Goal: Information Seeking & Learning: Compare options

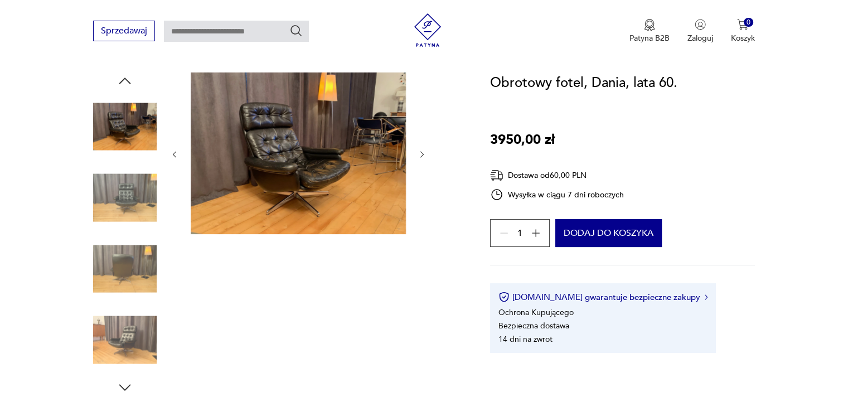
click at [123, 285] on img at bounding box center [125, 269] width 64 height 64
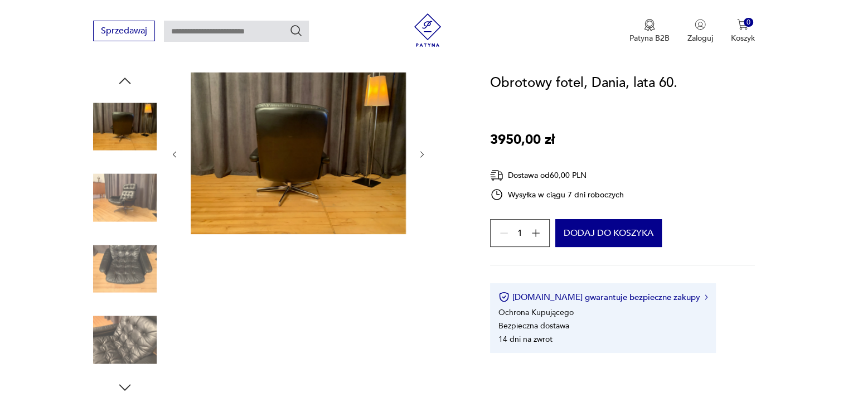
click at [124, 288] on img at bounding box center [125, 269] width 64 height 64
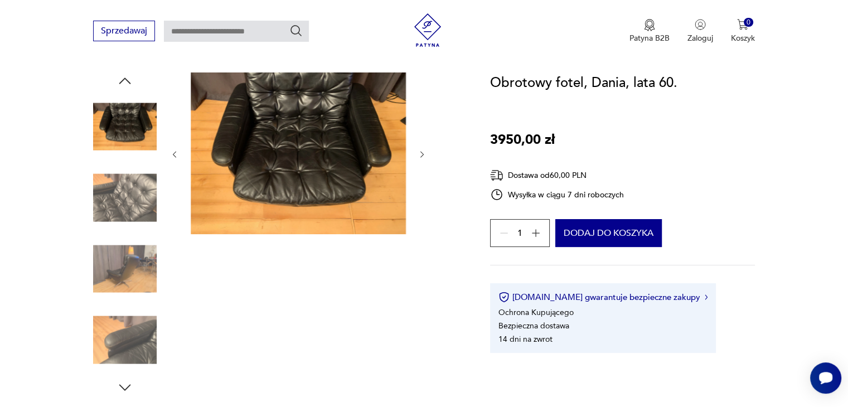
click at [138, 327] on img at bounding box center [125, 340] width 64 height 64
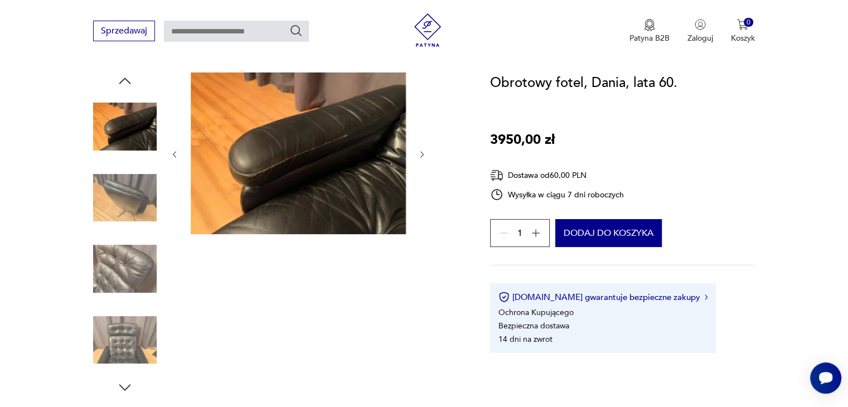
click at [129, 338] on img at bounding box center [125, 340] width 64 height 64
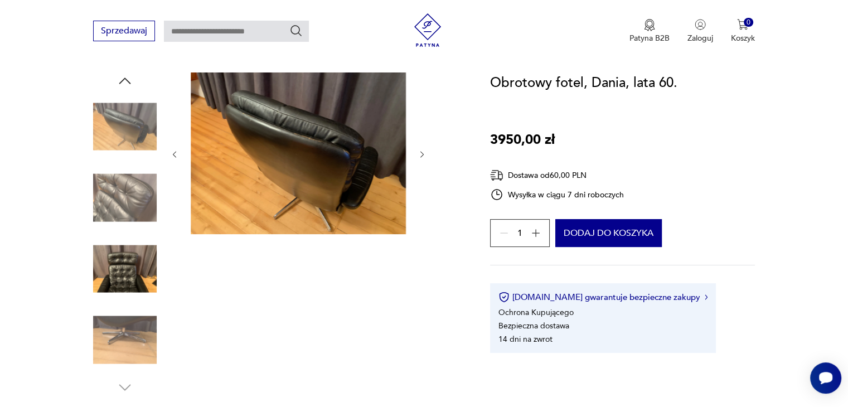
click at [129, 337] on img at bounding box center [125, 340] width 64 height 64
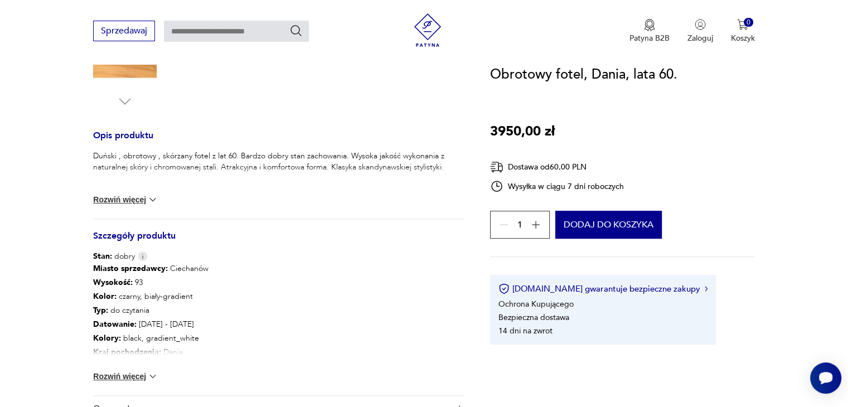
scroll to position [502, 0]
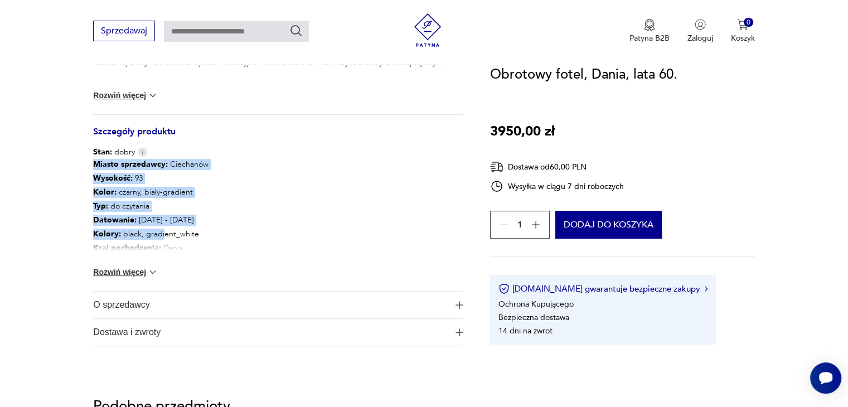
drag, startPoint x: 123, startPoint y: 196, endPoint x: 168, endPoint y: 239, distance: 62.3
click at [167, 237] on section "Opis produktu Duński , obrotowy , skórzany fotel z lat 60. Bardzo dobry stan za…" at bounding box center [424, 27] width 848 height 691
click at [169, 240] on p "Kolory : black, gradient_white" at bounding box center [193, 234] width 201 height 14
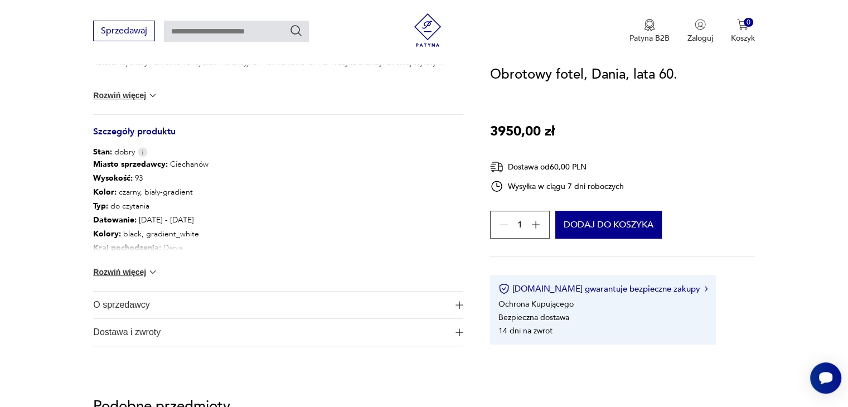
click at [155, 255] on div "Miasto sprzedawcy : Ciechanów Wysokość : 93 Kolor: czarny, biały-gradient Typ :…" at bounding box center [278, 224] width 370 height 133
click at [148, 266] on img at bounding box center [152, 271] width 11 height 11
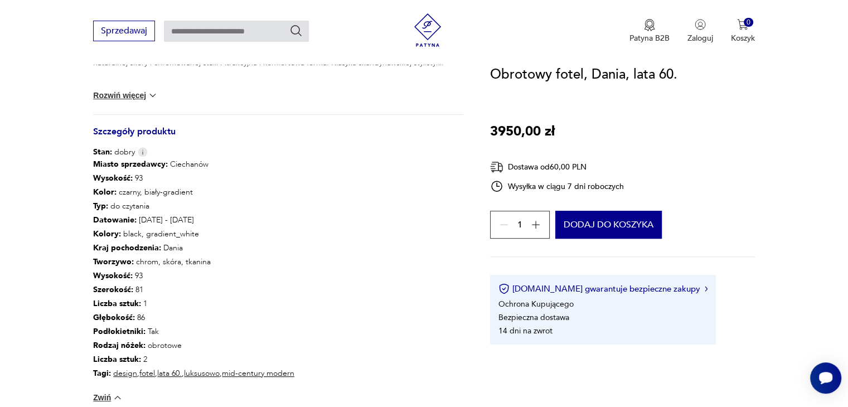
click at [161, 220] on p "Datowanie : [DATE] - [DATE]" at bounding box center [193, 220] width 201 height 14
drag, startPoint x: 145, startPoint y: 218, endPoint x: 94, endPoint y: 210, distance: 52.5
click at [94, 210] on div "Miasto sprzedawcy : Ciechanów Wysokość : 93 Kolor: czarny, biały-gradient Typ :…" at bounding box center [193, 269] width 201 height 223
click at [94, 210] on b "Typ :" at bounding box center [100, 206] width 15 height 11
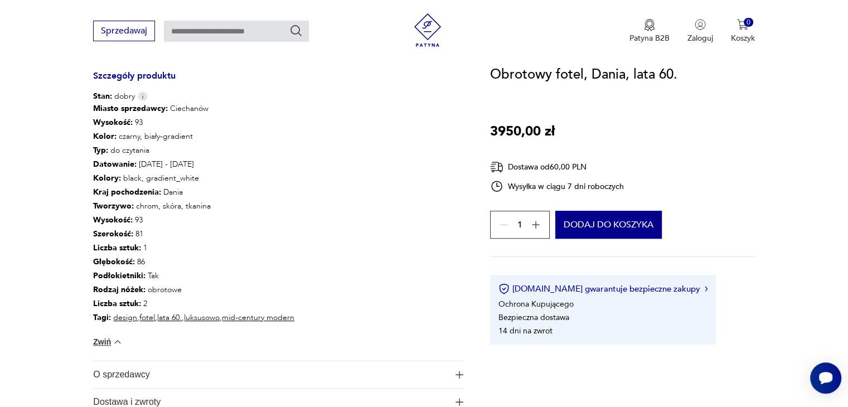
scroll to position [0, 0]
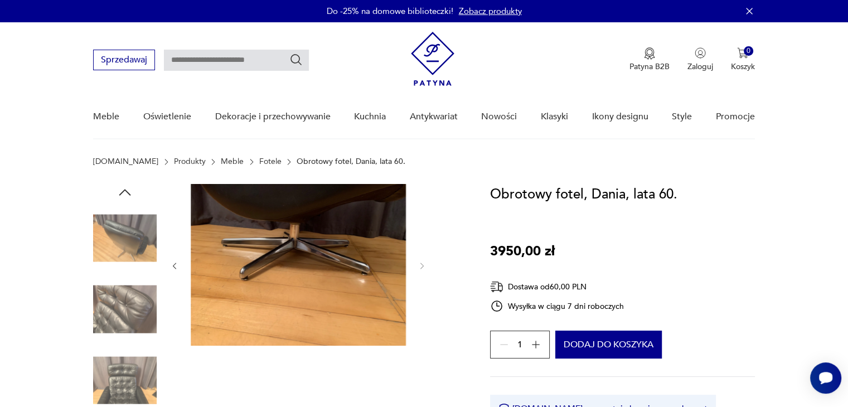
click at [113, 242] on img at bounding box center [125, 238] width 64 height 64
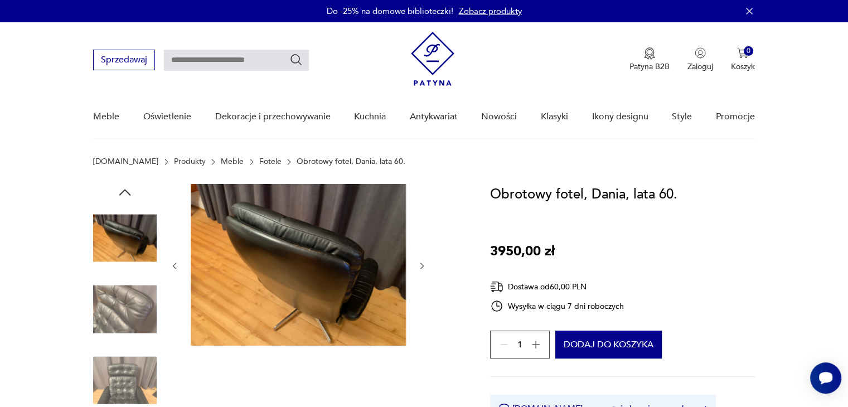
click at [104, 307] on img at bounding box center [125, 310] width 64 height 64
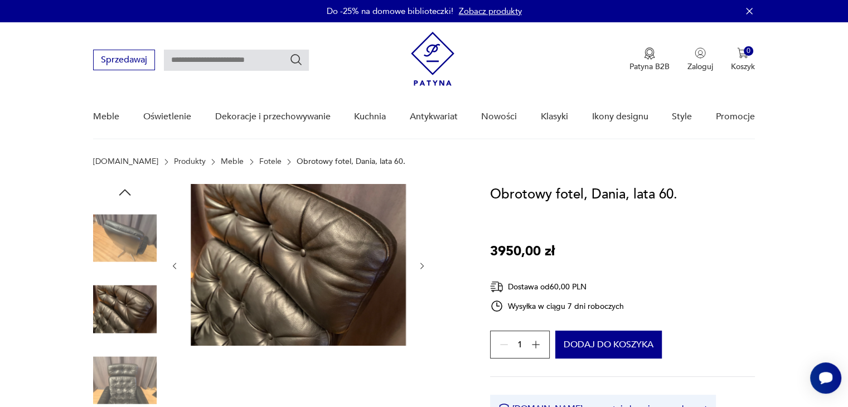
click at [259, 163] on link "Fotele" at bounding box center [270, 161] width 22 height 9
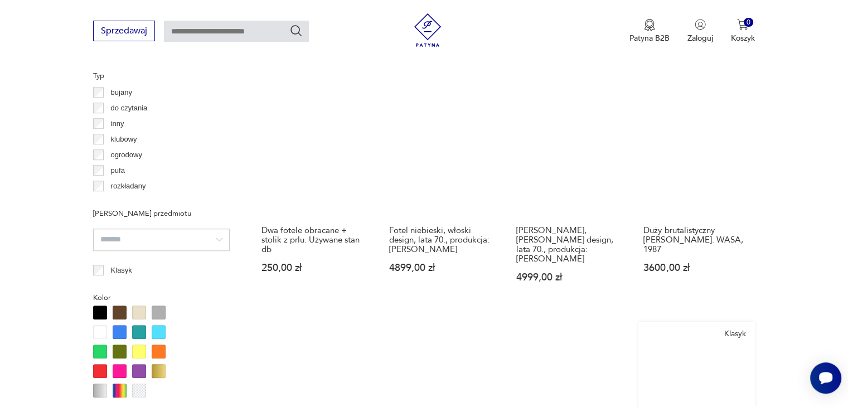
scroll to position [1075, 0]
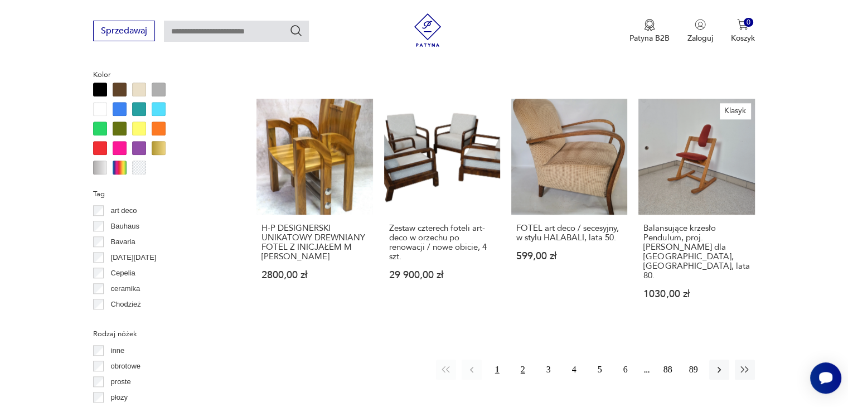
click at [519, 359] on button "2" at bounding box center [523, 369] width 20 height 20
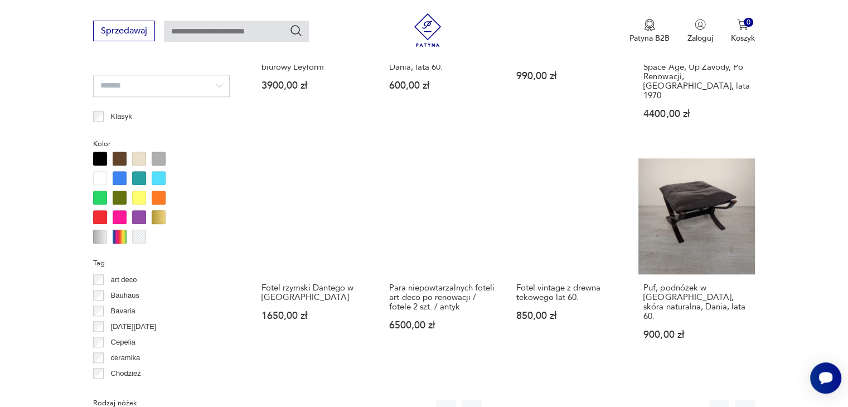
scroll to position [1076, 0]
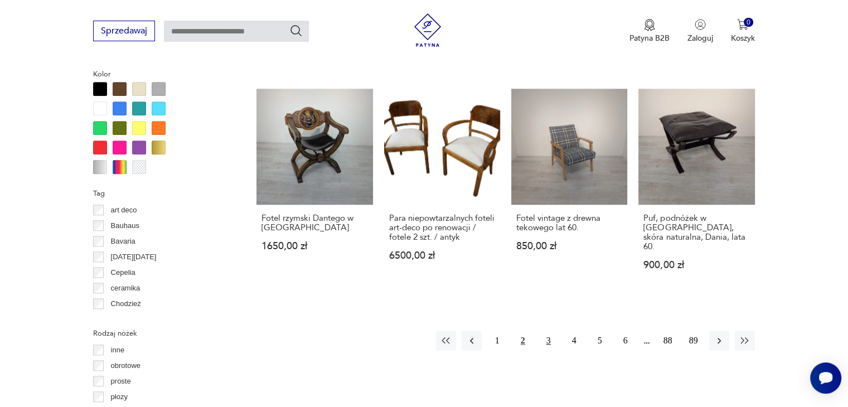
click at [545, 331] on button "3" at bounding box center [548, 341] width 20 height 20
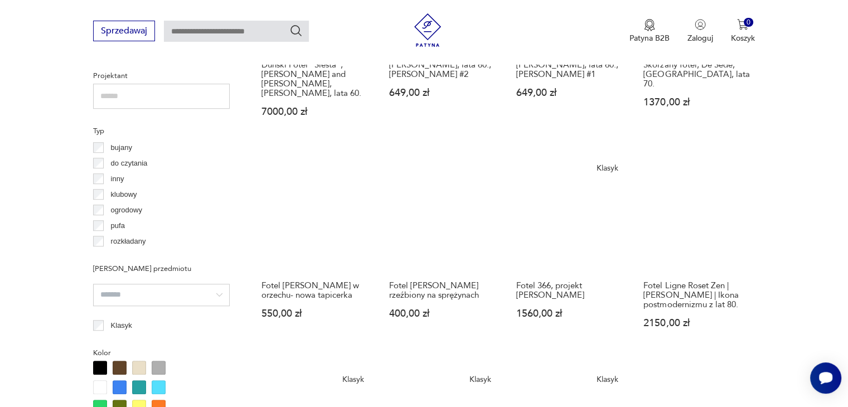
scroll to position [1076, 0]
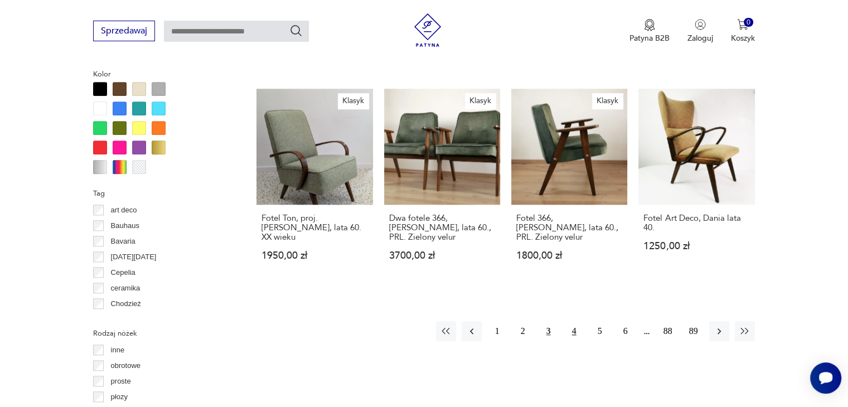
click at [571, 321] on button "4" at bounding box center [574, 331] width 20 height 20
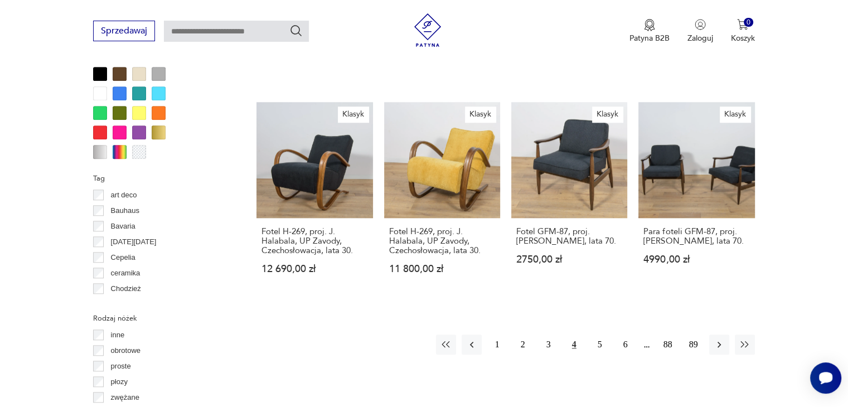
scroll to position [1131, 0]
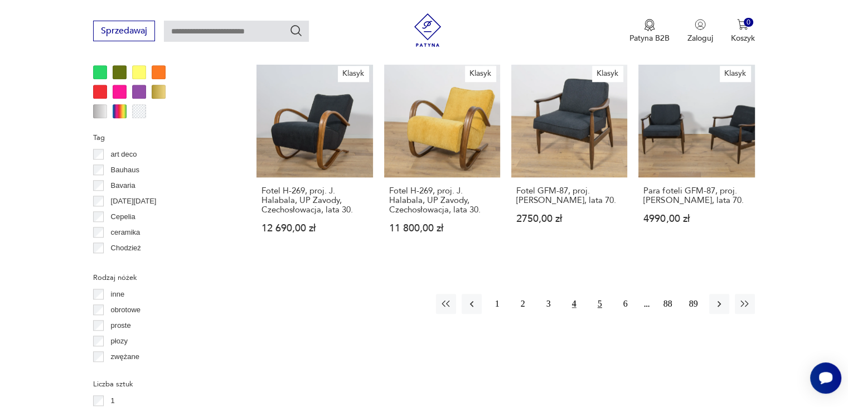
click at [601, 294] on button "5" at bounding box center [600, 304] width 20 height 20
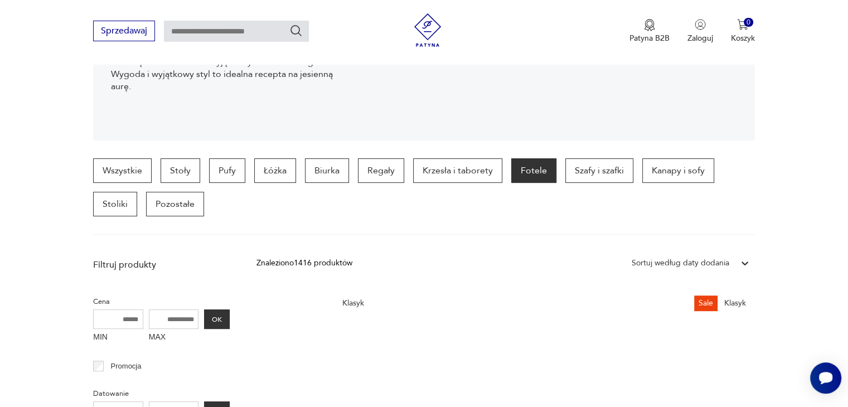
scroll to position [351, 0]
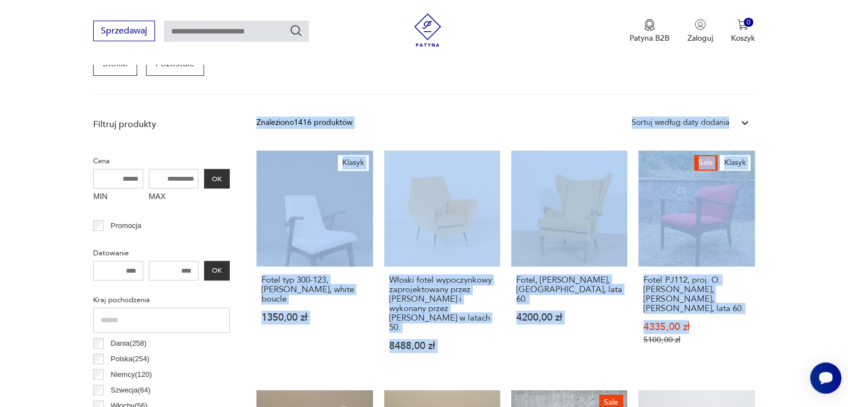
drag, startPoint x: 317, startPoint y: 148, endPoint x: 793, endPoint y: 316, distance: 504.3
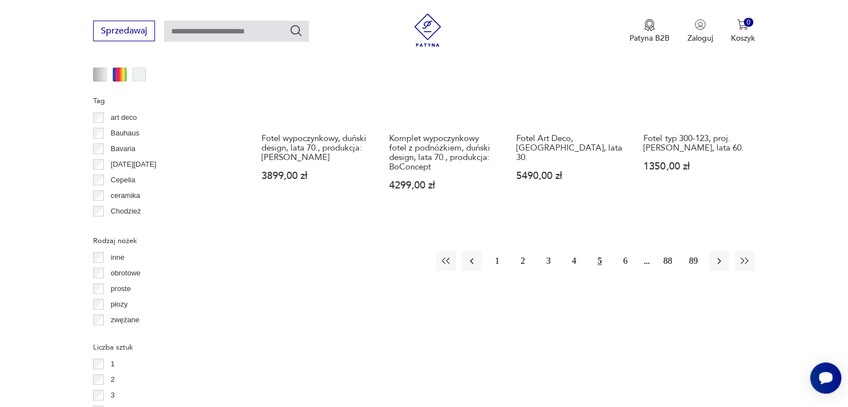
scroll to position [1243, 0]
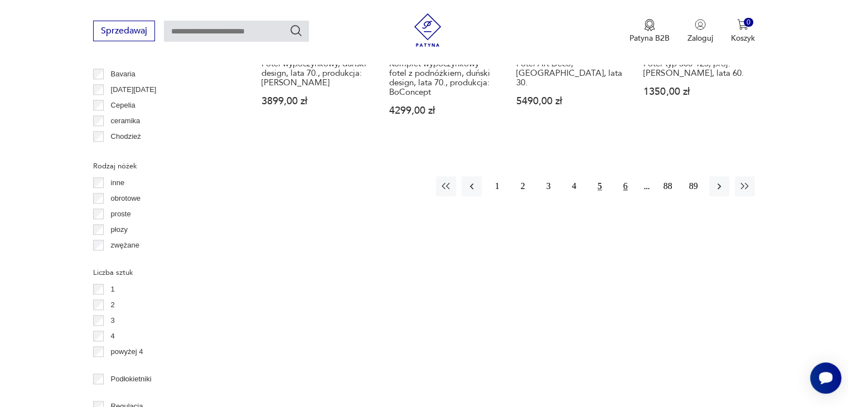
click at [621, 176] on button "6" at bounding box center [625, 186] width 20 height 20
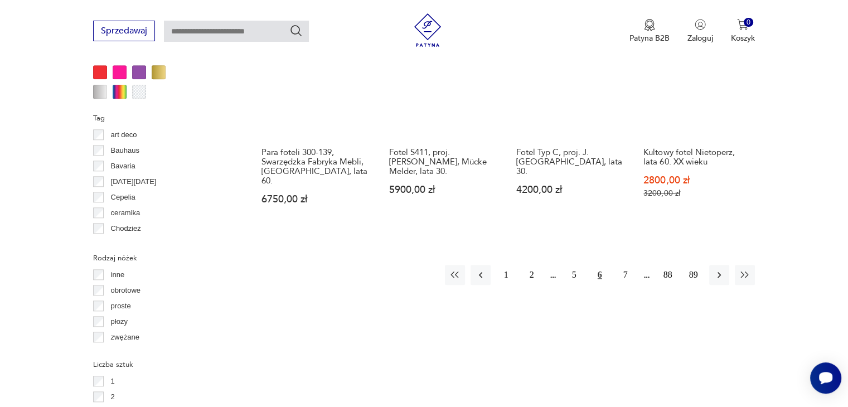
scroll to position [1131, 0]
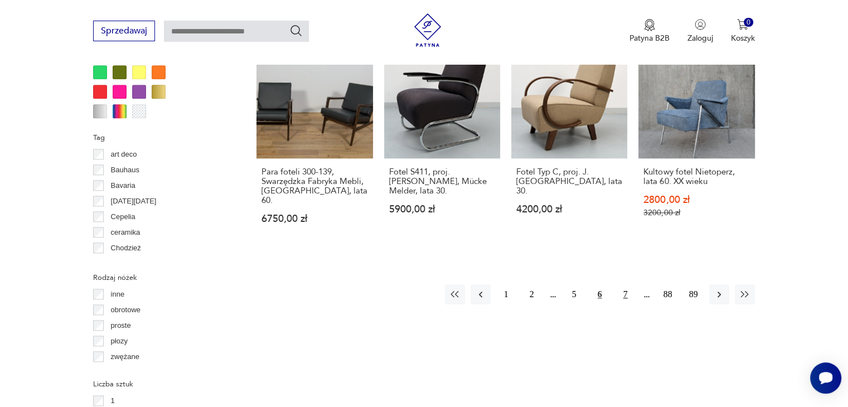
click at [626, 284] on button "7" at bounding box center [625, 294] width 20 height 20
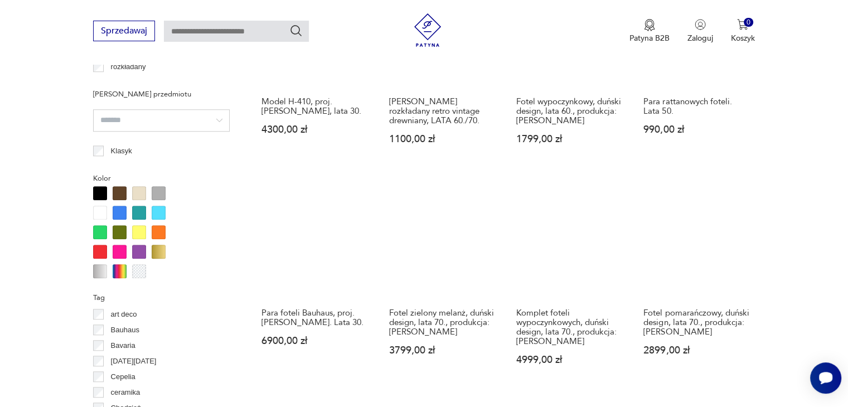
scroll to position [1020, 0]
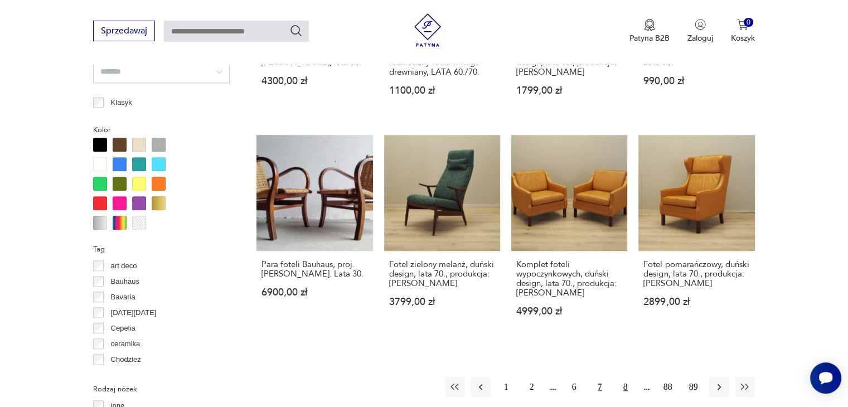
click at [619, 377] on button "8" at bounding box center [625, 387] width 20 height 20
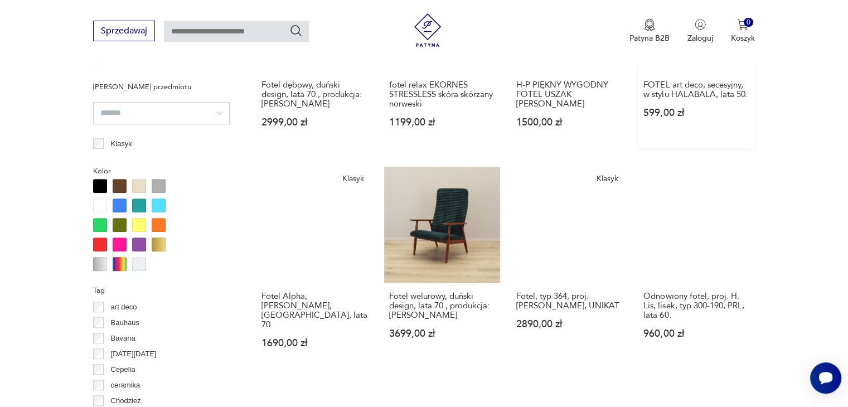
scroll to position [1020, 0]
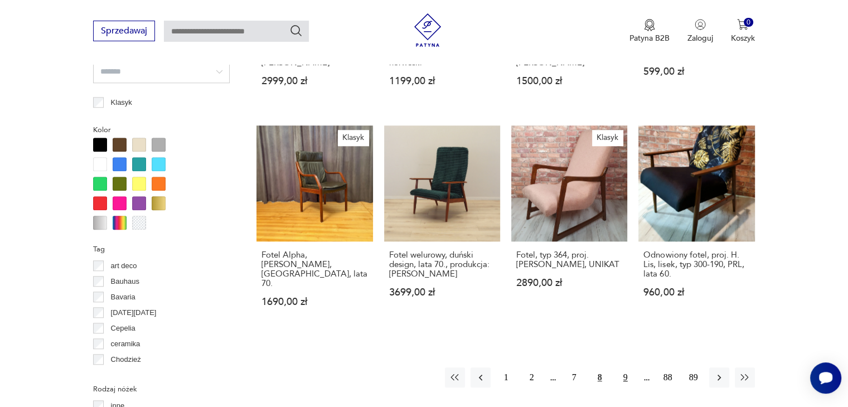
click at [626, 368] on button "9" at bounding box center [625, 377] width 20 height 20
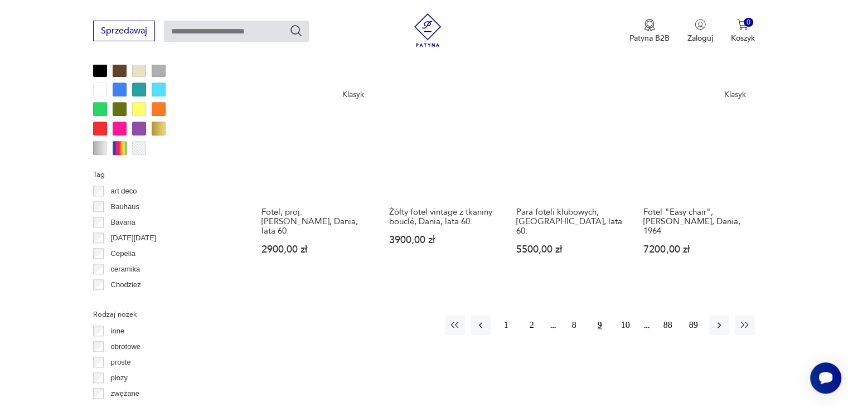
scroll to position [1187, 0]
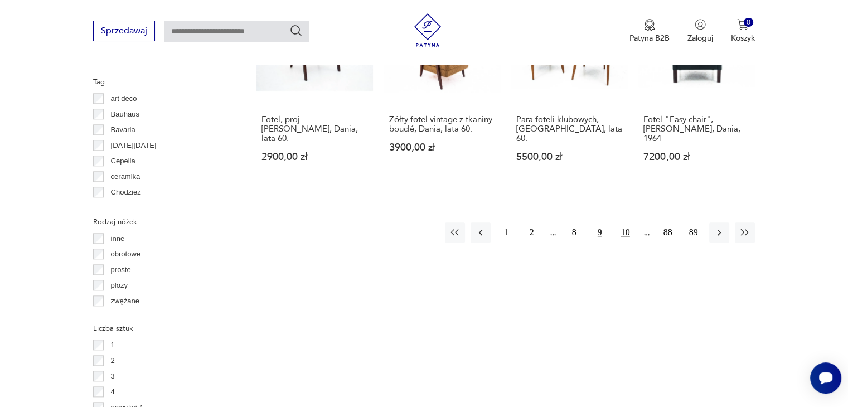
click at [624, 222] on button "10" at bounding box center [625, 232] width 20 height 20
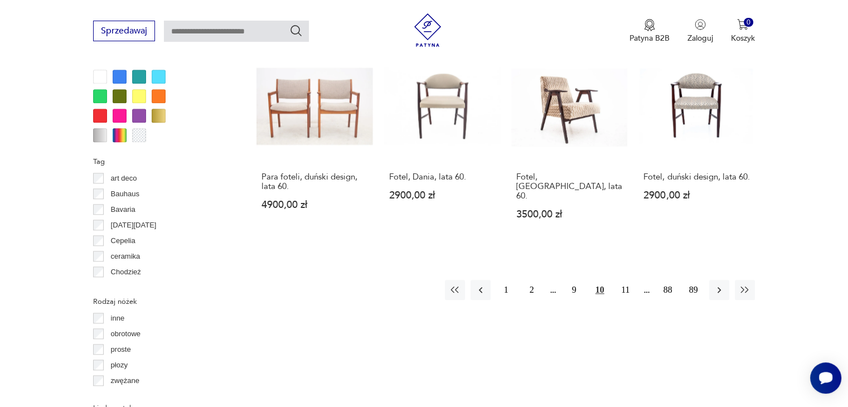
scroll to position [1020, 0]
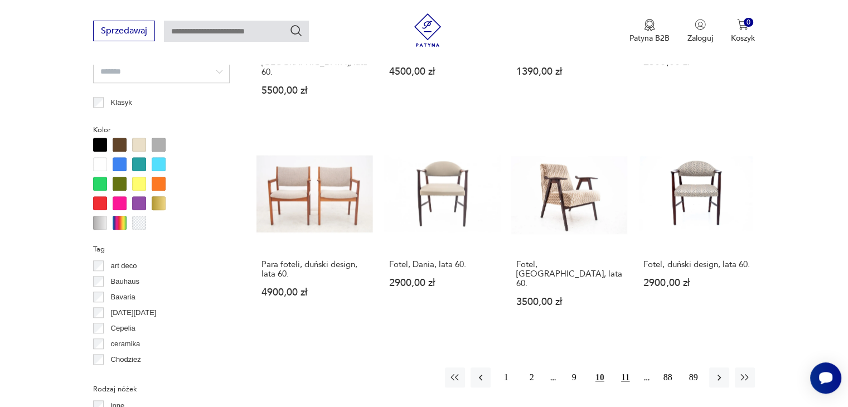
click at [630, 367] on button "11" at bounding box center [625, 377] width 20 height 20
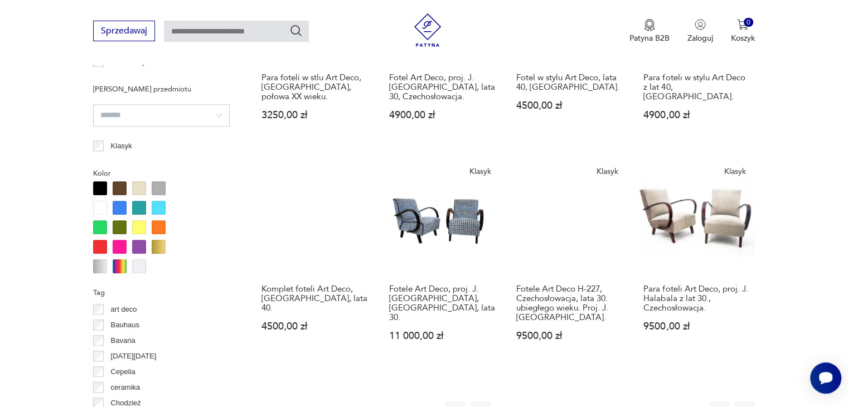
scroll to position [1020, 0]
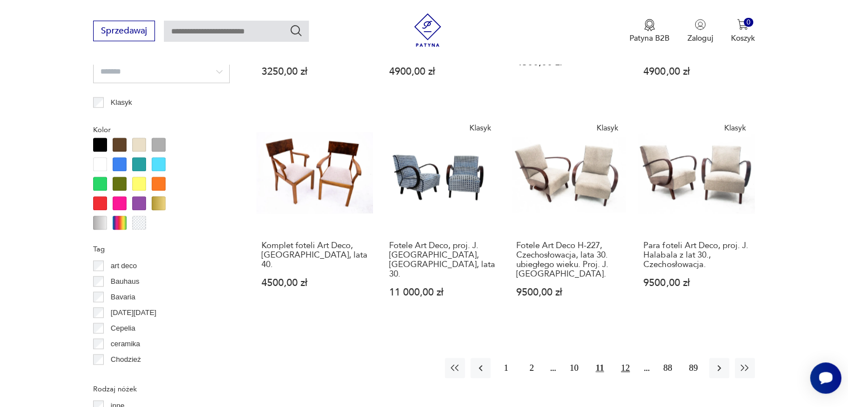
click at [622, 358] on button "12" at bounding box center [625, 368] width 20 height 20
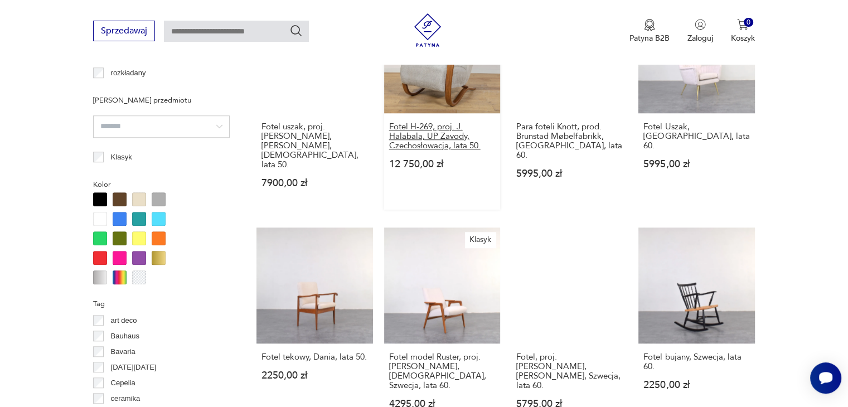
scroll to position [1076, 0]
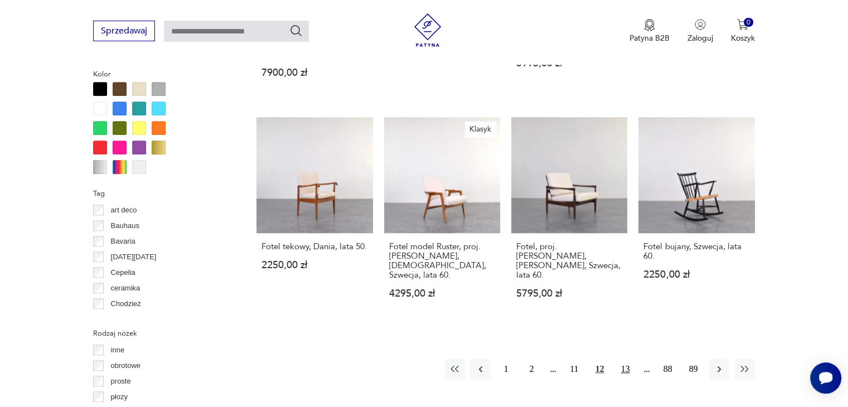
click at [624, 359] on button "13" at bounding box center [625, 369] width 20 height 20
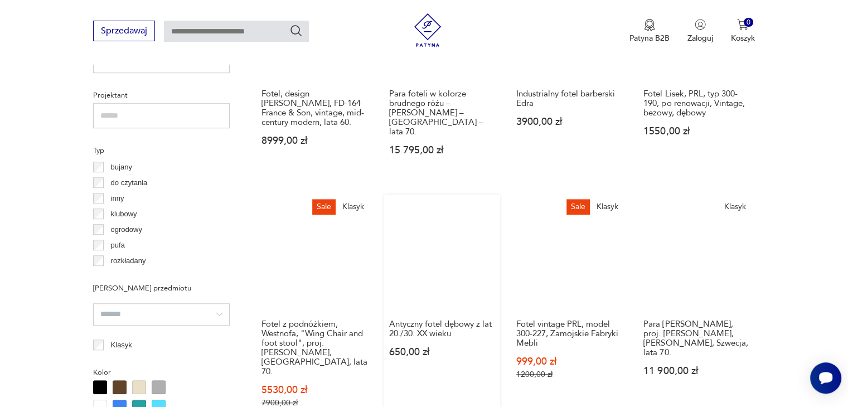
scroll to position [797, 0]
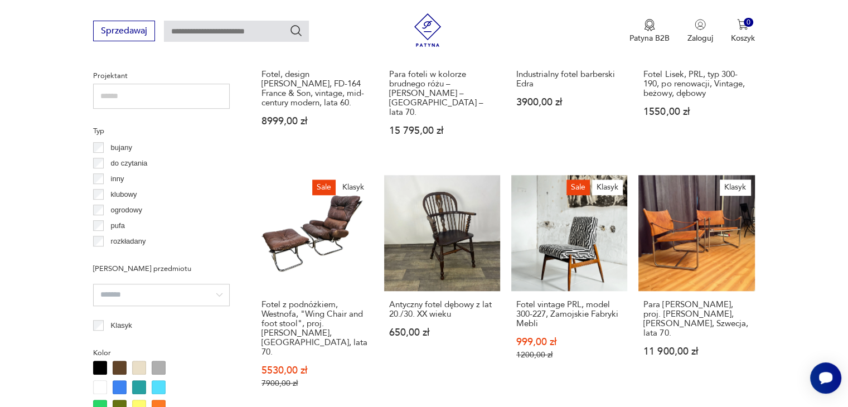
click at [319, 300] on h3 "Fotel z podnóżkiem, Westnofa, "Wing Chair and foot stool", proj. [PERSON_NAME],…" at bounding box center [314, 328] width 106 height 57
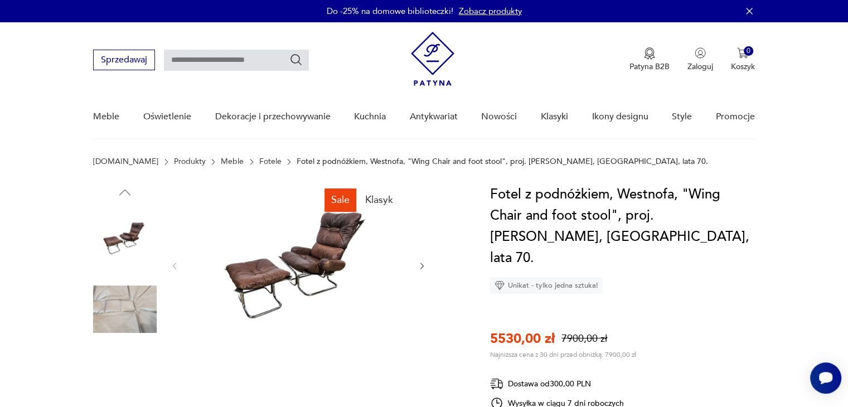
click at [134, 304] on img at bounding box center [125, 310] width 64 height 64
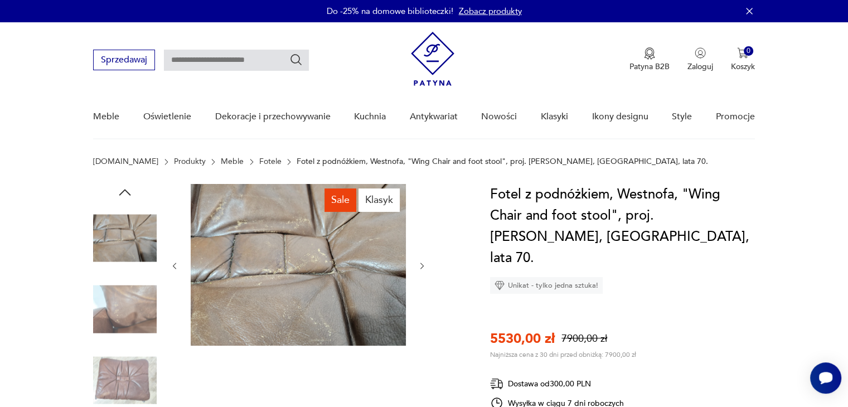
click at [134, 368] on div at bounding box center [125, 274] width 64 height 279
click at [288, 287] on img at bounding box center [298, 265] width 215 height 162
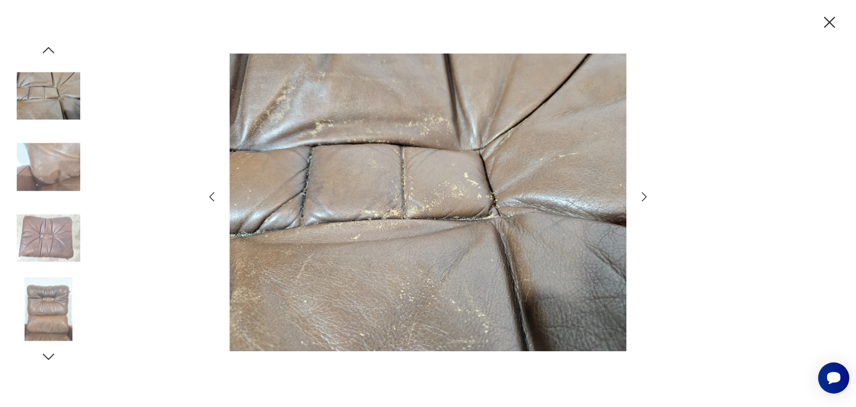
click at [642, 193] on icon "button" at bounding box center [644, 196] width 5 height 9
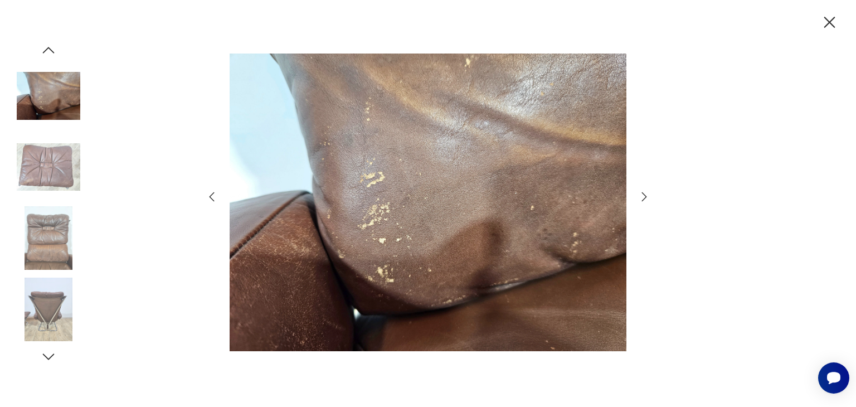
click at [642, 193] on icon "button" at bounding box center [644, 196] width 5 height 9
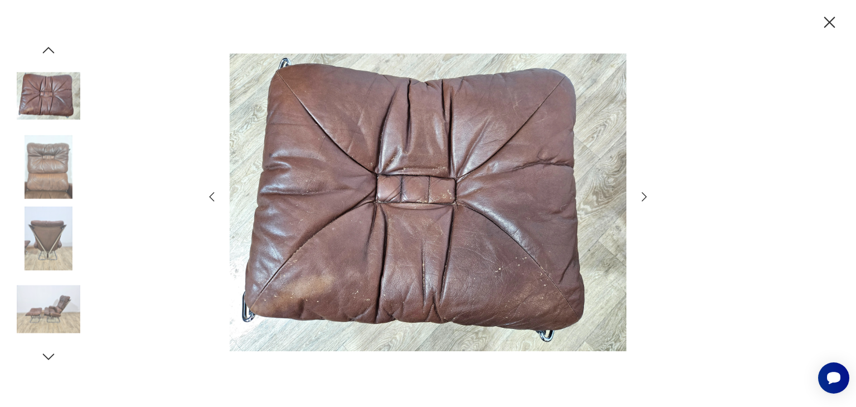
click at [642, 193] on icon "button" at bounding box center [644, 196] width 5 height 9
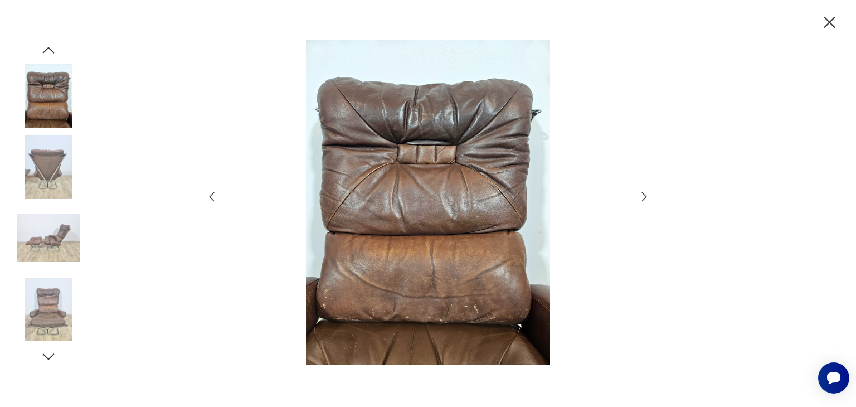
click at [642, 193] on icon "button" at bounding box center [644, 196] width 5 height 9
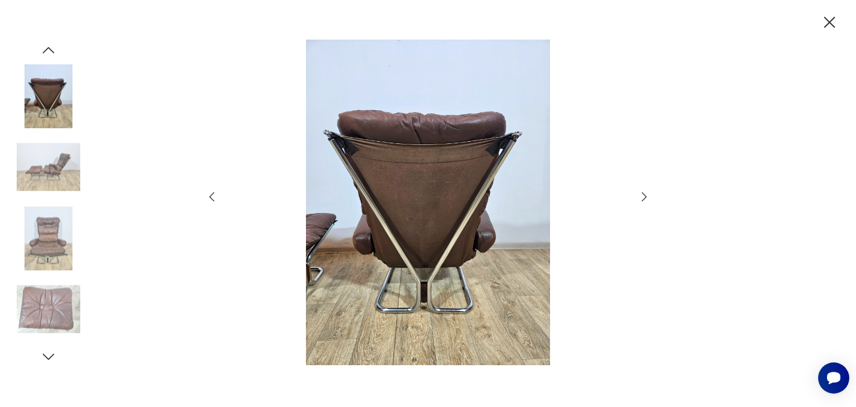
click at [642, 193] on icon "button" at bounding box center [644, 196] width 5 height 9
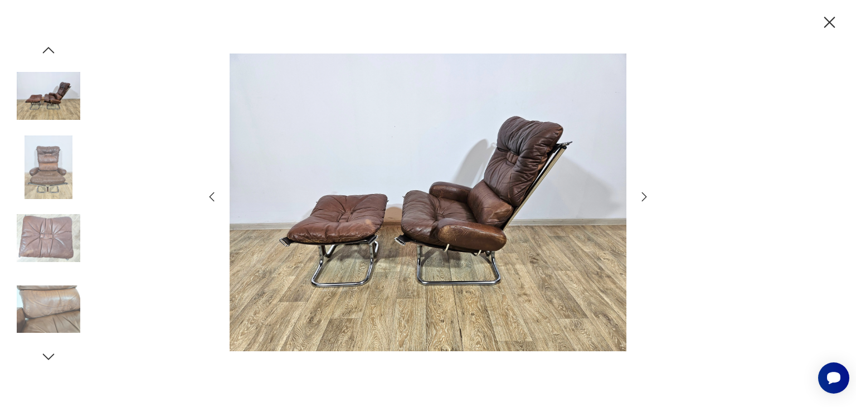
click at [642, 193] on icon "button" at bounding box center [644, 196] width 5 height 9
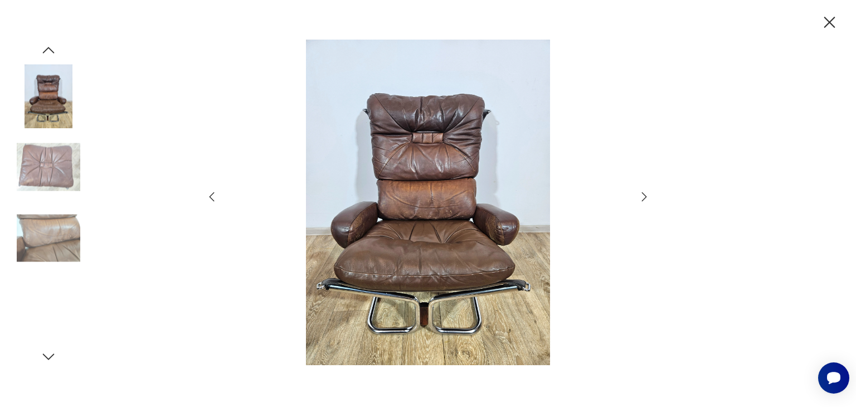
click at [642, 193] on icon "button" at bounding box center [644, 196] width 5 height 9
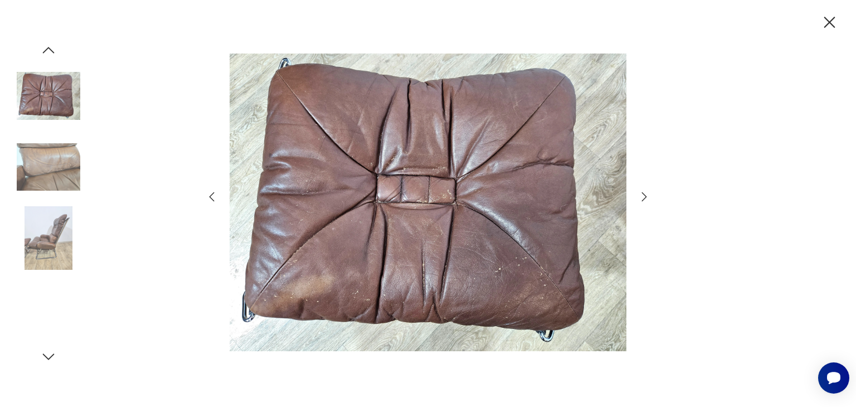
click at [642, 193] on icon "button" at bounding box center [644, 196] width 5 height 9
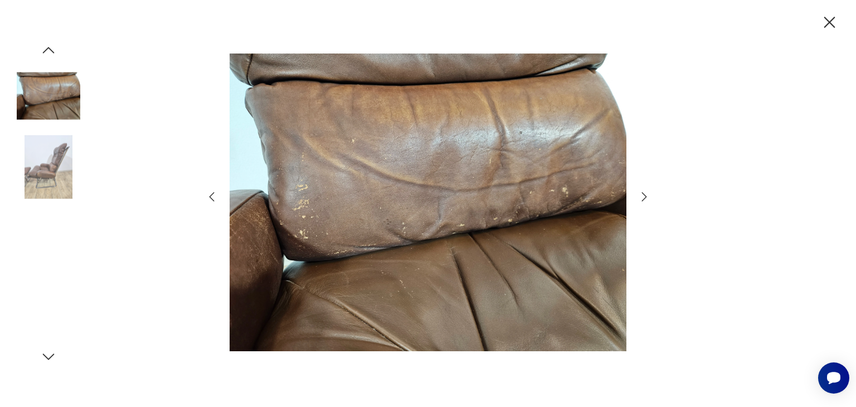
click at [636, 195] on div at bounding box center [428, 204] width 446 height 328
click at [829, 26] on icon "button" at bounding box center [830, 23] width 20 height 20
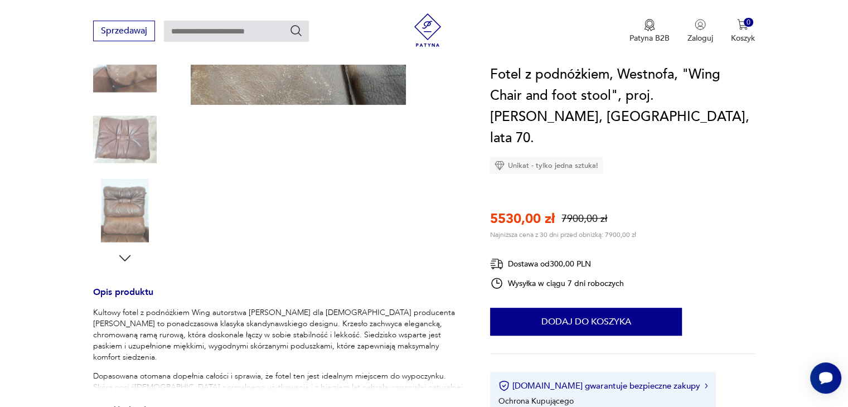
scroll to position [279, 0]
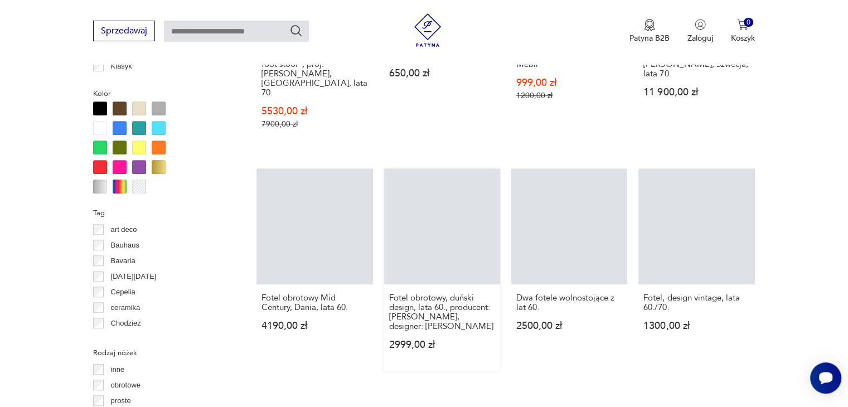
scroll to position [1122, 0]
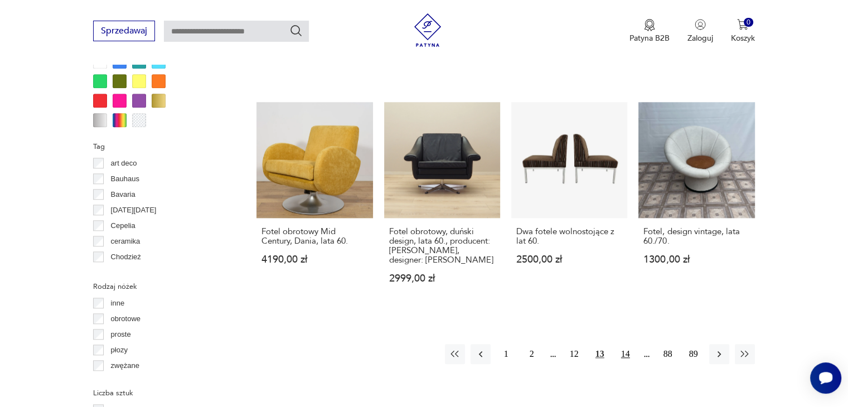
click at [623, 344] on button "14" at bounding box center [625, 354] width 20 height 20
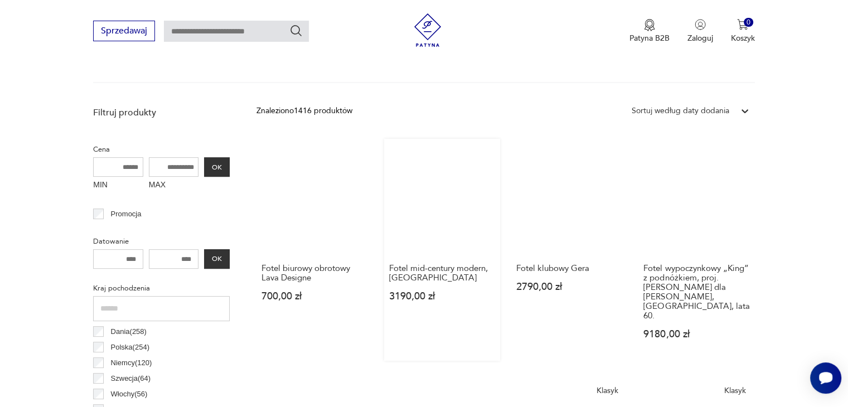
scroll to position [463, 0]
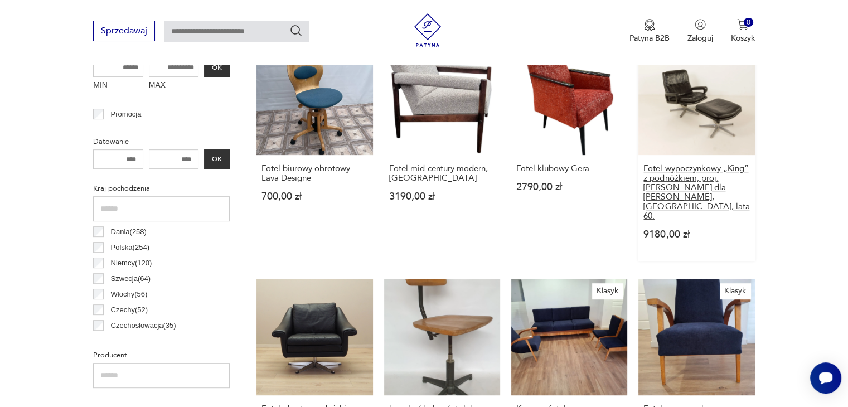
click at [697, 192] on h3 "Fotel wypoczynkowy „King” z podnóżkiem, proj. [PERSON_NAME] dla [PERSON_NAME], …" at bounding box center [696, 192] width 106 height 57
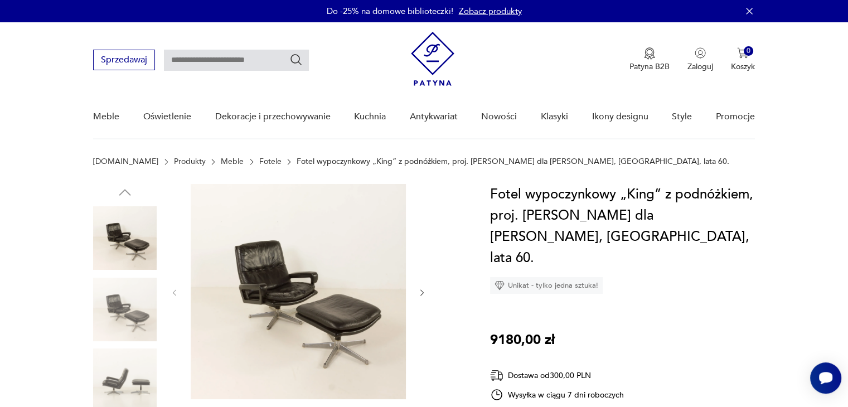
click at [151, 329] on img at bounding box center [125, 310] width 64 height 64
click at [140, 339] on img at bounding box center [125, 310] width 64 height 64
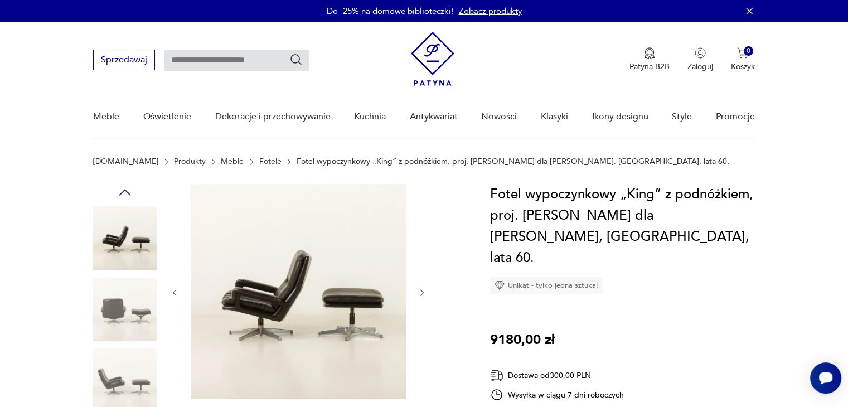
click at [131, 359] on img at bounding box center [125, 380] width 64 height 64
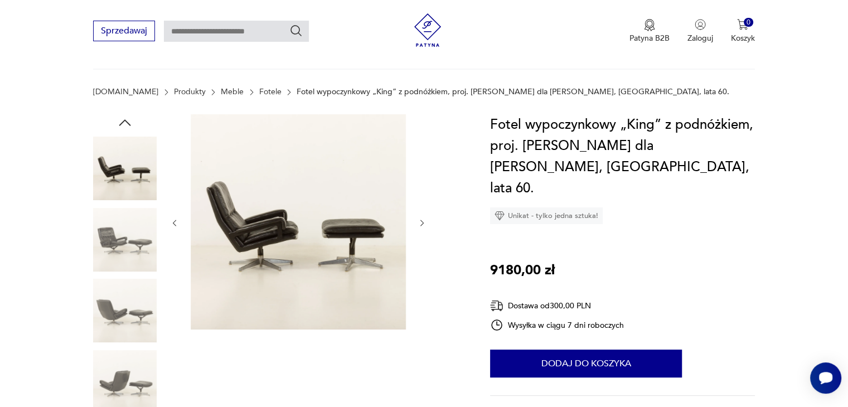
scroll to position [111, 0]
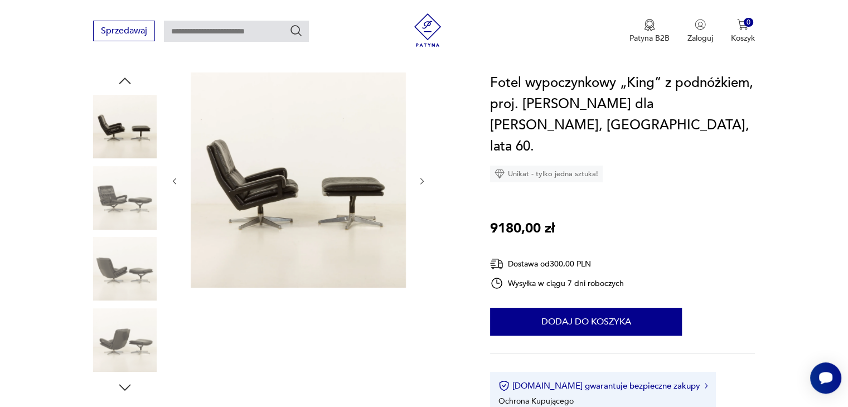
click at [153, 279] on img at bounding box center [125, 269] width 64 height 64
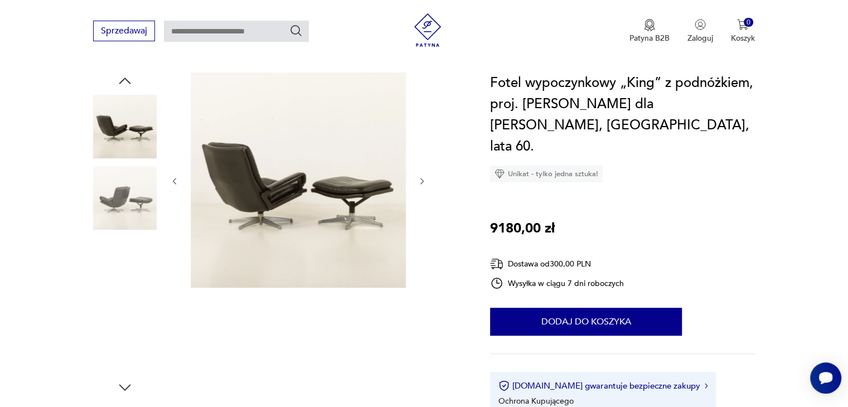
click at [137, 195] on img at bounding box center [125, 198] width 64 height 64
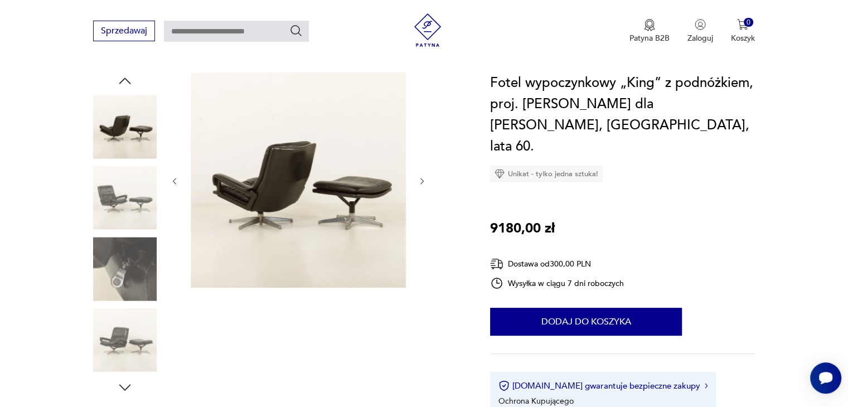
click at [127, 268] on img at bounding box center [125, 269] width 64 height 64
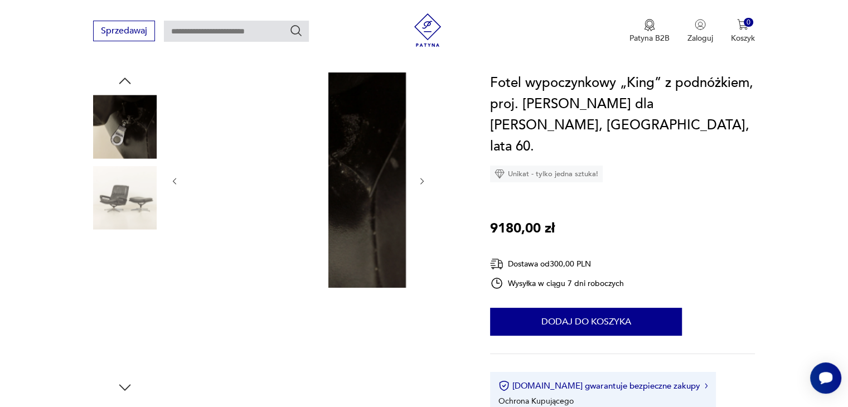
click at [127, 268] on img at bounding box center [125, 269] width 64 height 64
